Goal: Task Accomplishment & Management: Manage account settings

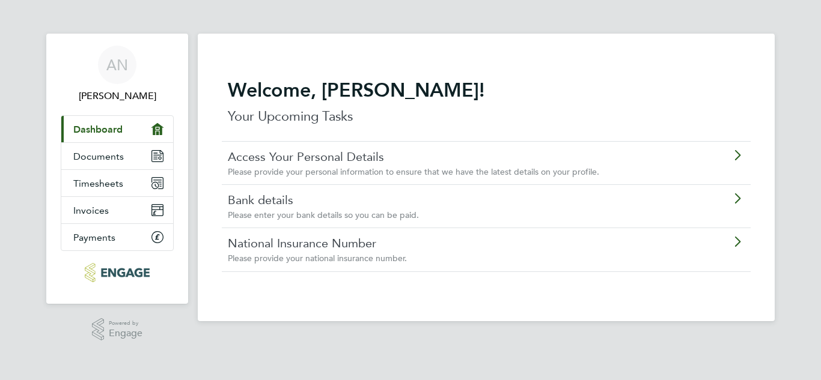
click at [306, 166] on span "Please provide your personal information to ensure that we have the latest deta…" at bounding box center [413, 171] width 371 height 11
click at [276, 196] on link "Bank details" at bounding box center [452, 200] width 449 height 16
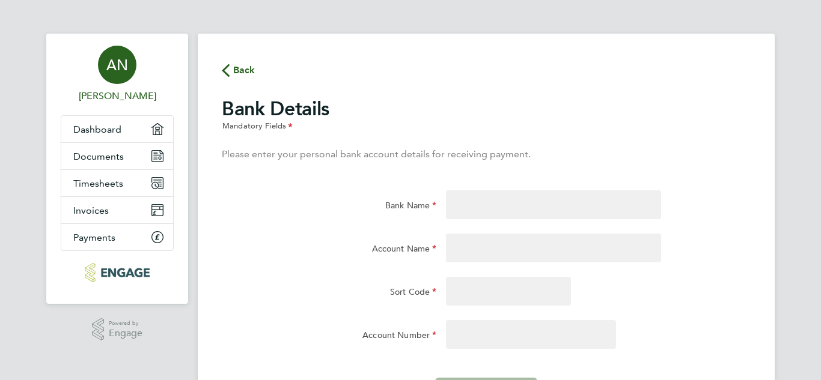
click at [230, 67] on span "Back" at bounding box center [239, 69] width 34 height 11
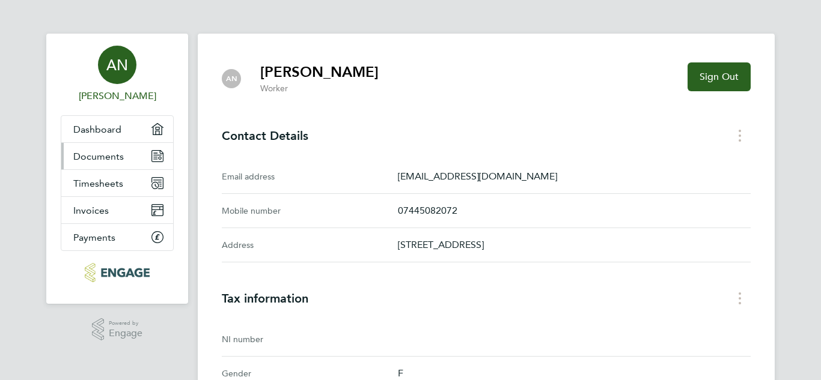
click at [88, 153] on span "Documents" at bounding box center [98, 156] width 50 height 11
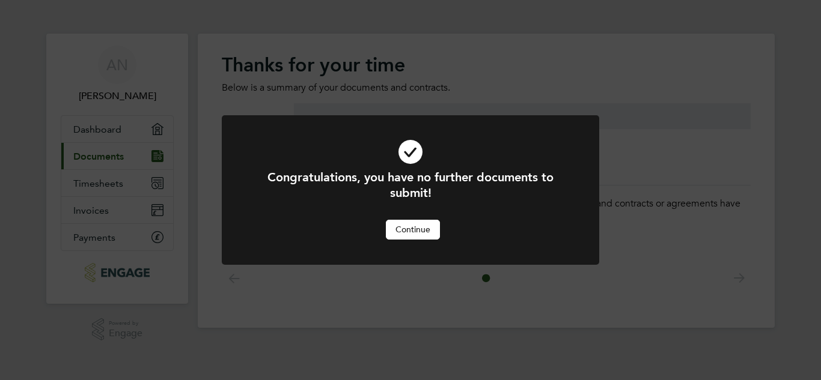
click at [420, 232] on button "Continue" at bounding box center [413, 229] width 54 height 19
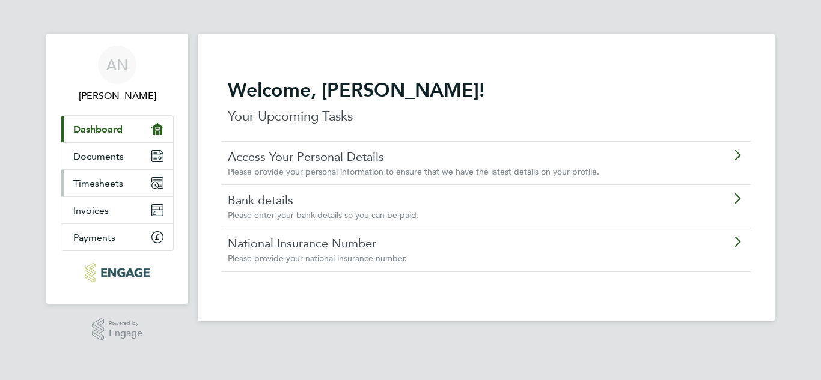
click at [118, 189] on span "Timesheets" at bounding box center [98, 183] width 50 height 11
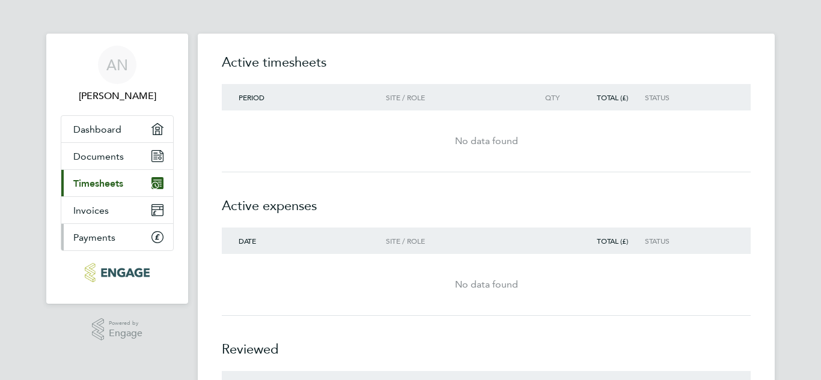
click at [102, 238] on span "Payments" at bounding box center [94, 237] width 42 height 11
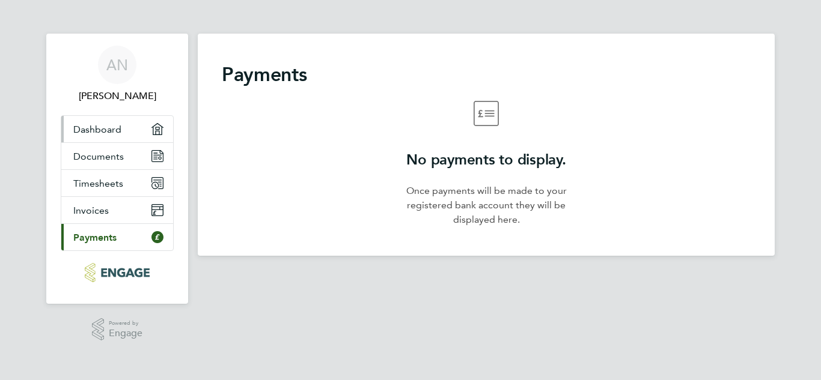
click at [90, 124] on span "Dashboard" at bounding box center [97, 129] width 48 height 11
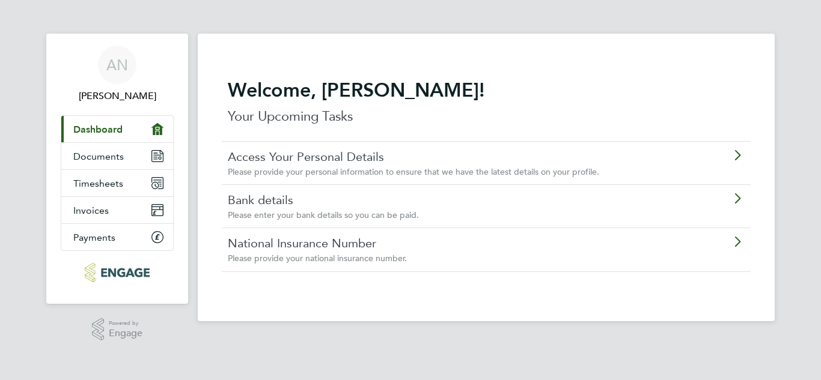
click at [242, 251] on div "National Insurance Number Please provide your national insurance number." at bounding box center [455, 250] width 455 height 28
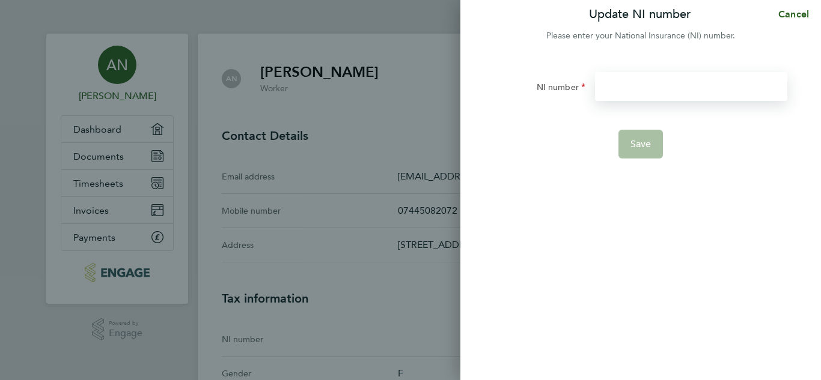
click at [680, 90] on input "NI number" at bounding box center [691, 86] width 192 height 29
type input "SP887060A"
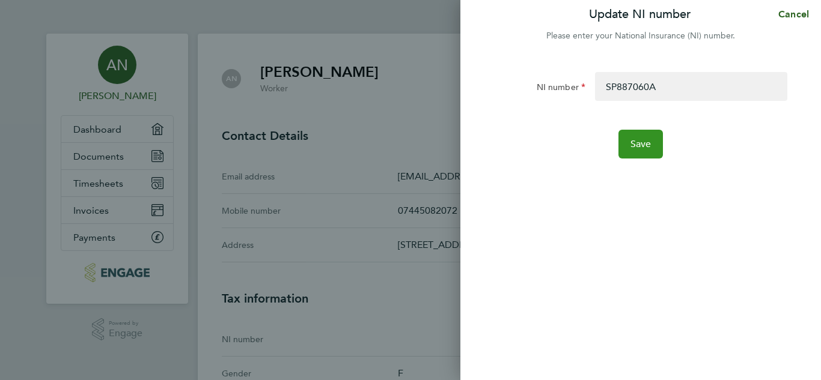
click at [650, 140] on span "Save" at bounding box center [640, 144] width 21 height 12
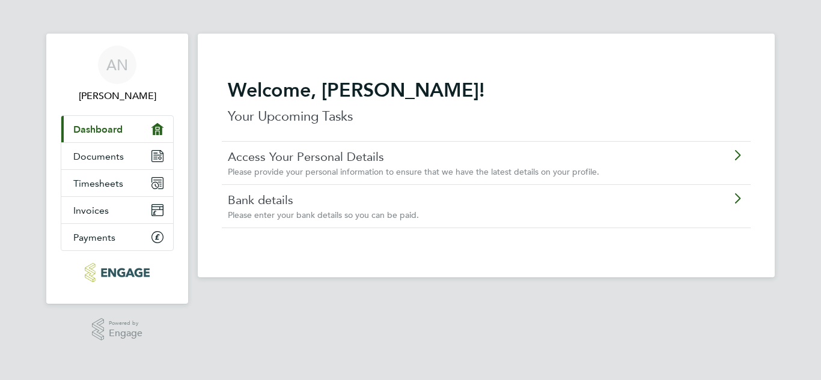
click at [413, 165] on div "Access Your Personal Details Please provide your personal information to ensure…" at bounding box center [455, 163] width 455 height 28
click at [269, 190] on div "Bank details Please enter your bank details so you can be paid." at bounding box center [486, 205] width 529 height 43
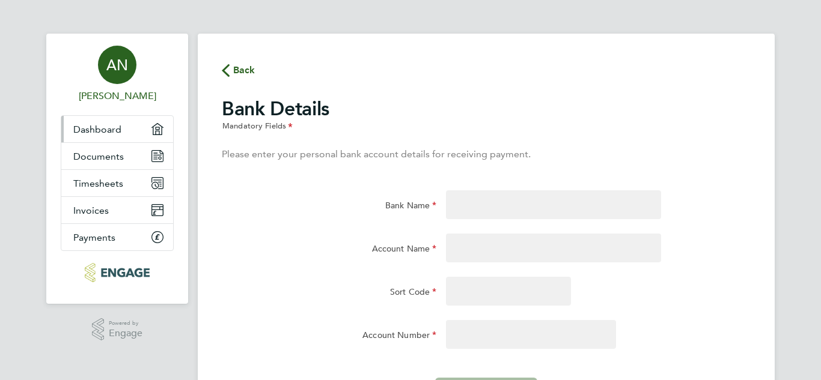
click at [118, 127] on span "Dashboard" at bounding box center [97, 129] width 48 height 11
